Goal: Find specific page/section: Find specific page/section

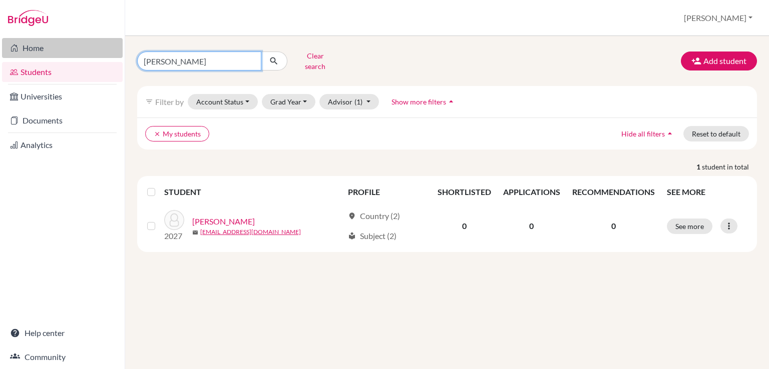
drag, startPoint x: 216, startPoint y: 59, endPoint x: 88, endPoint y: 55, distance: 128.2
click at [88, 55] on div "Home Students Universities Documents Analytics Help center Community Students o…" at bounding box center [384, 184] width 769 height 369
type input "[PERSON_NAME]"
click button "submit" at bounding box center [274, 61] width 27 height 19
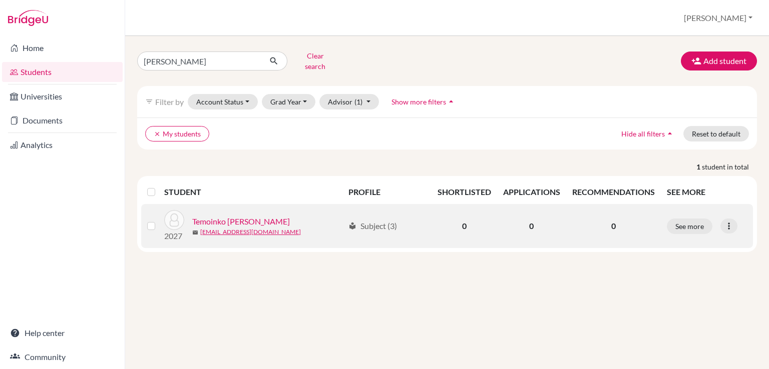
click at [274, 216] on link "Temoinko [PERSON_NAME]" at bounding box center [241, 222] width 98 height 12
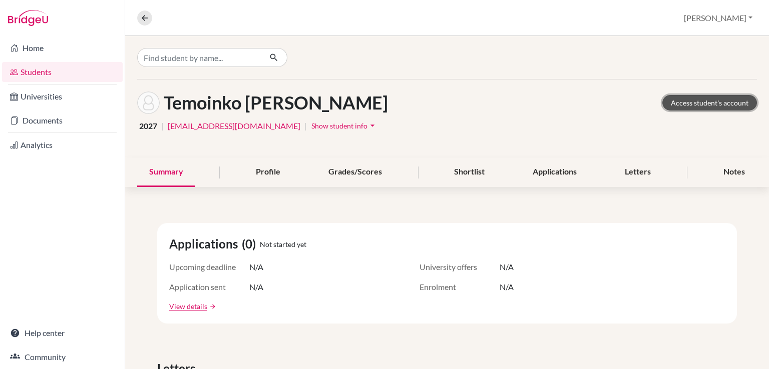
click at [693, 101] on link "Access student's account" at bounding box center [709, 103] width 95 height 16
